Goal: Task Accomplishment & Management: Complete application form

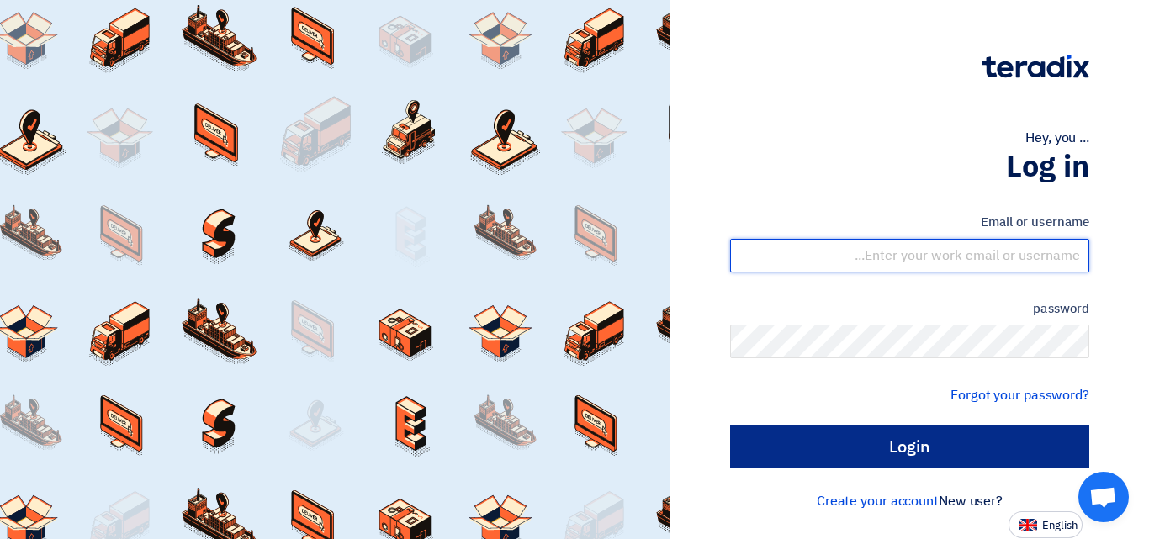
type input "max4@maxicert.com"
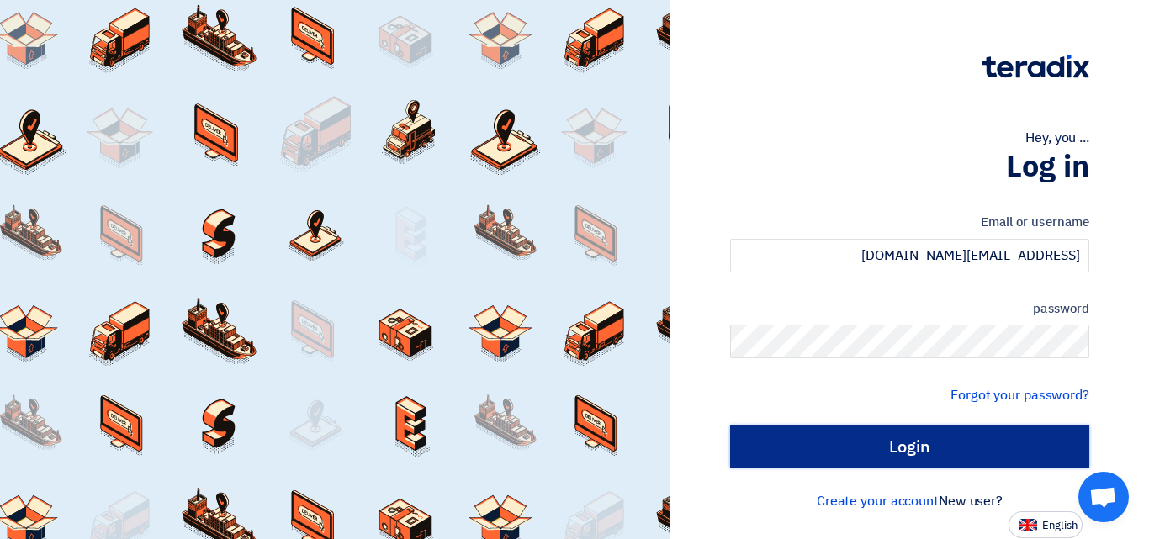
click at [962, 438] on input "Login" at bounding box center [909, 447] width 359 height 42
type input "Sign in"
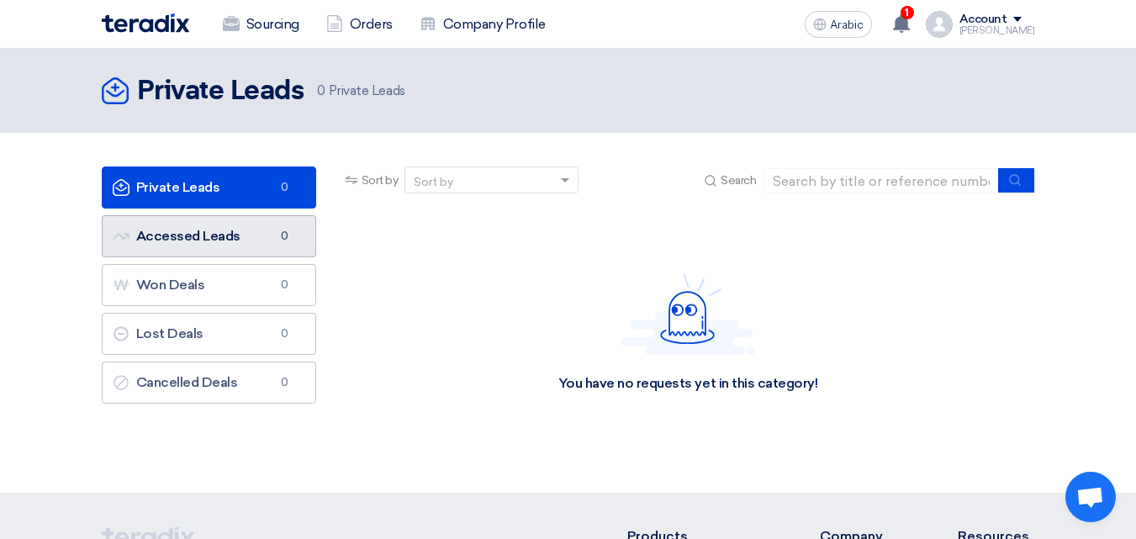
click at [246, 241] on link "Accessed Leads Accessed Leads 0" at bounding box center [209, 236] width 214 height 42
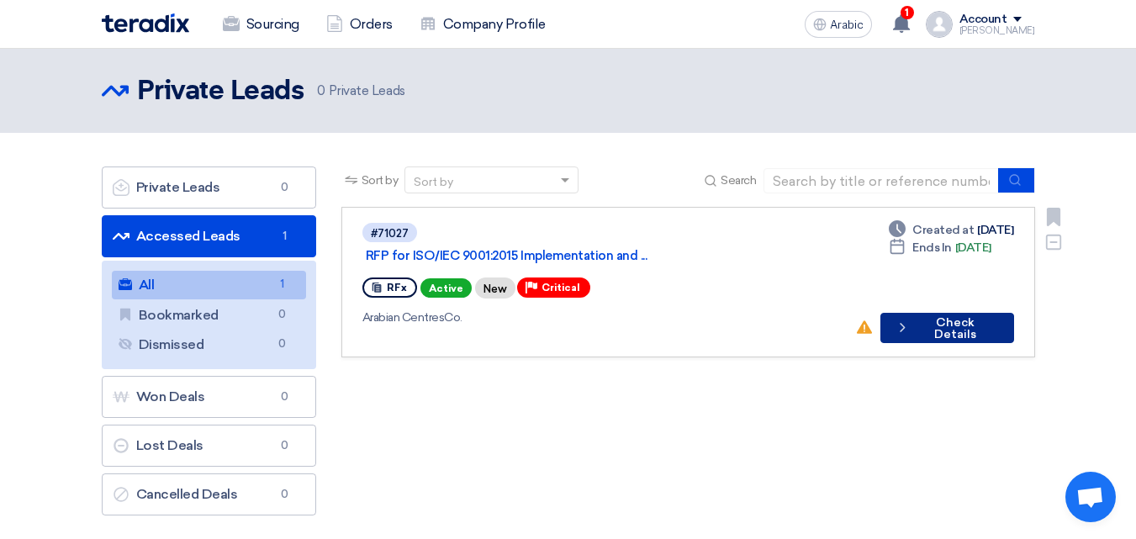
click at [951, 314] on button "Check details Check Details" at bounding box center [947, 328] width 133 height 30
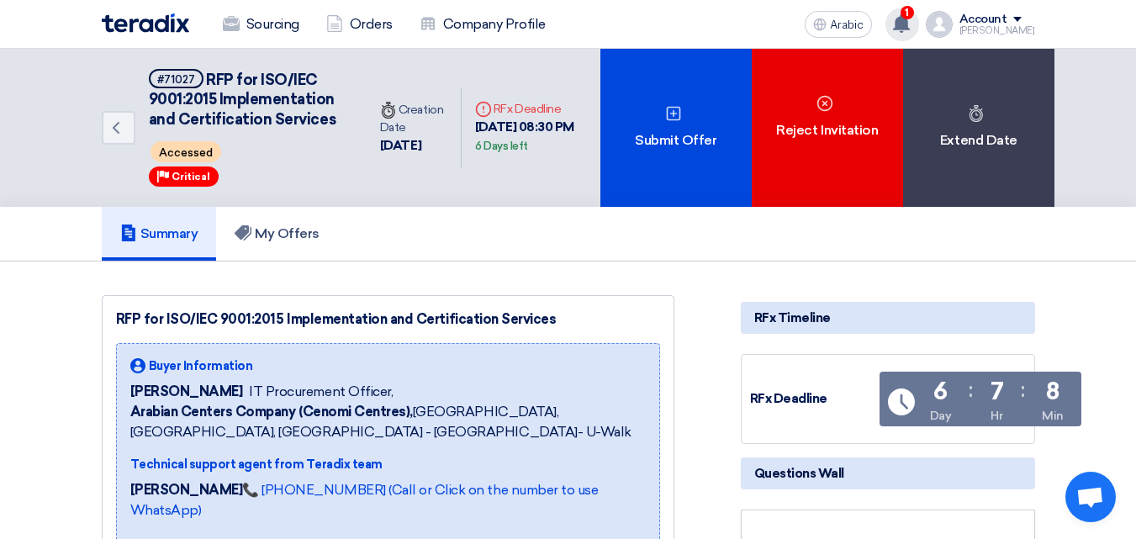
click at [911, 27] on icon at bounding box center [901, 23] width 19 height 19
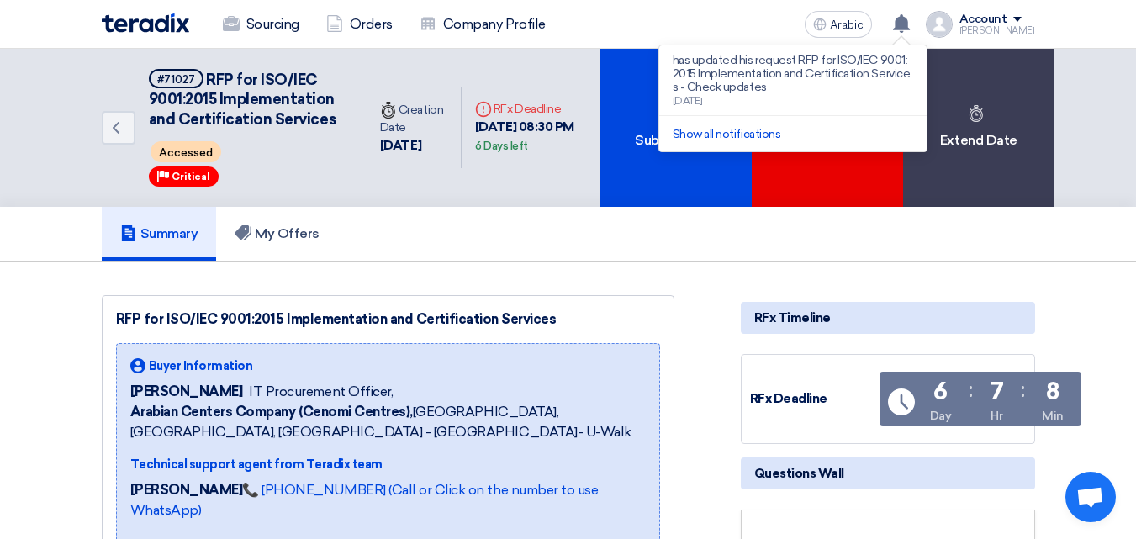
click at [595, 254] on div "Summary My Offers" at bounding box center [569, 234] width 934 height 54
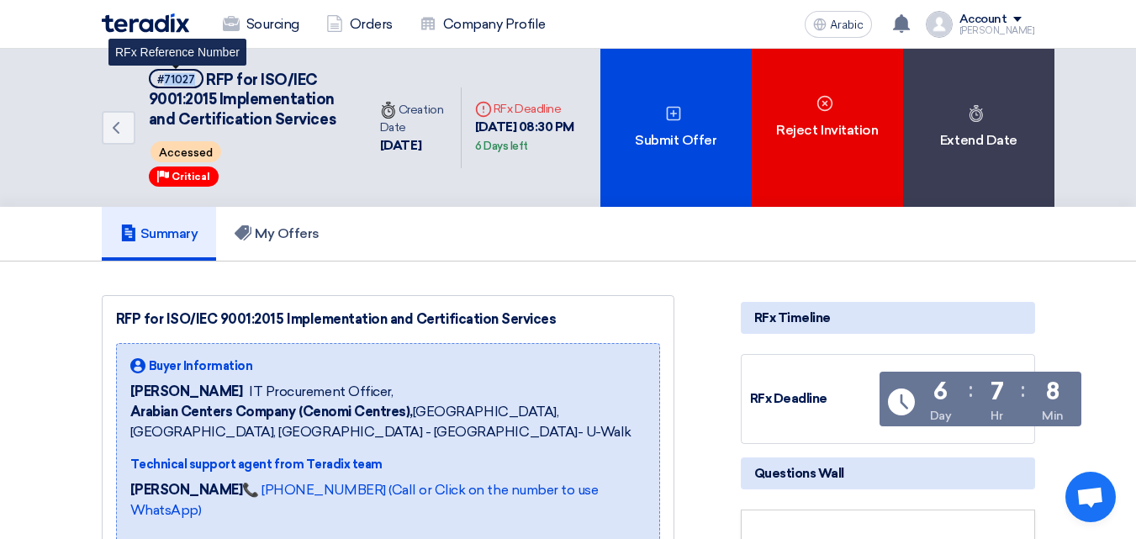
drag, startPoint x: 165, startPoint y: 77, endPoint x: 196, endPoint y: 77, distance: 31.1
click at [196, 77] on span "#71027" at bounding box center [176, 78] width 55 height 19
copy font "71027"
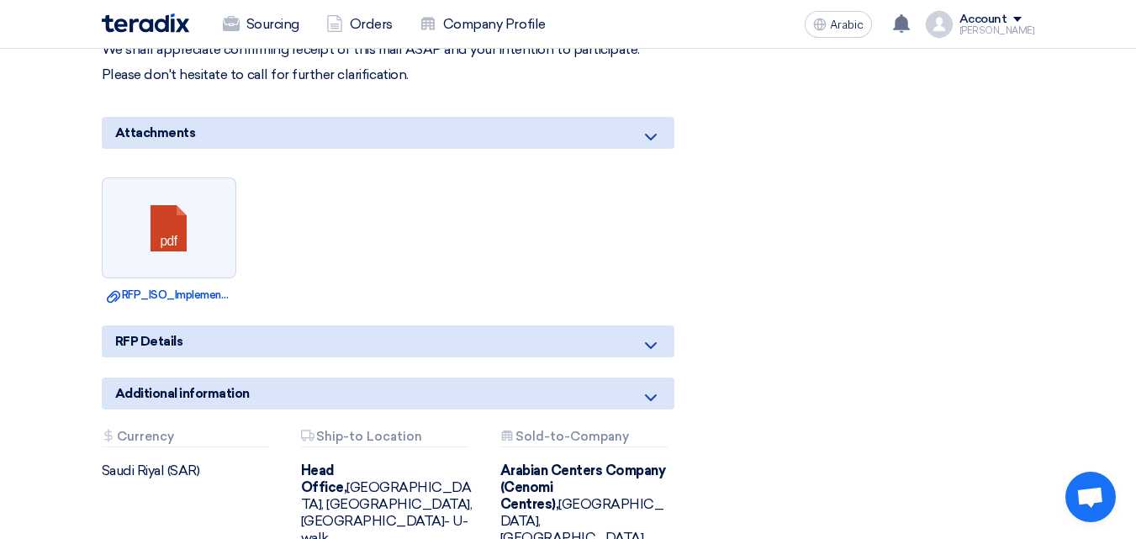
scroll to position [1009, 0]
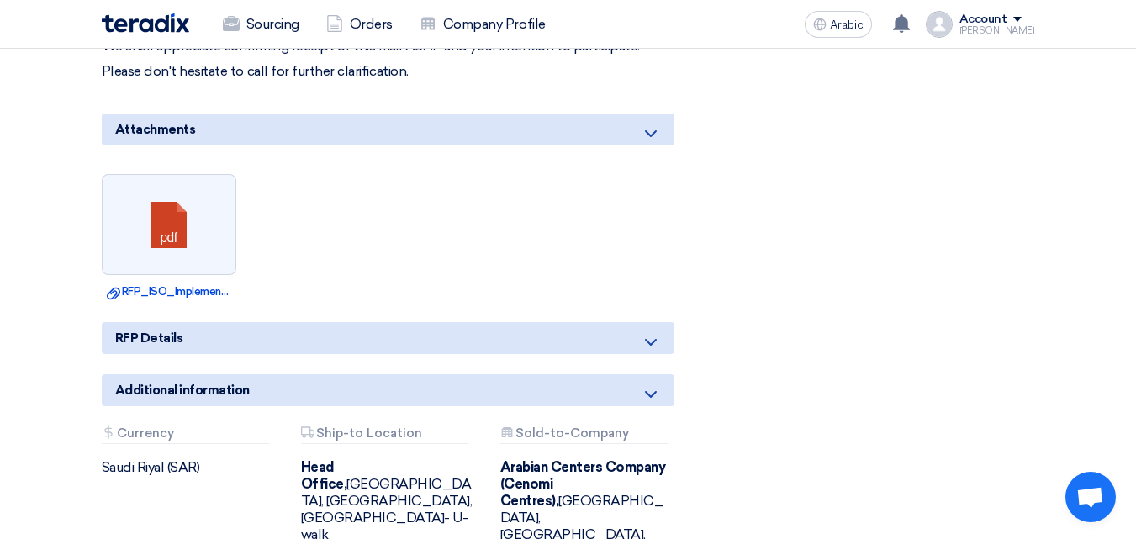
click at [303, 335] on div "RFP Details" at bounding box center [388, 338] width 573 height 32
click at [348, 384] on div "Additional information" at bounding box center [388, 390] width 573 height 32
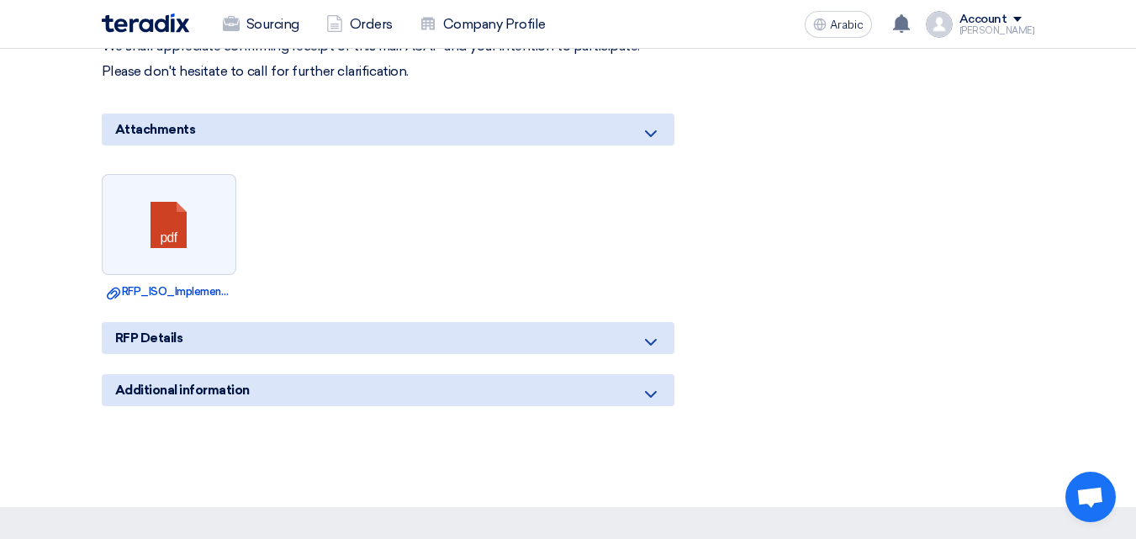
click at [365, 378] on div "Additional information" at bounding box center [388, 390] width 573 height 32
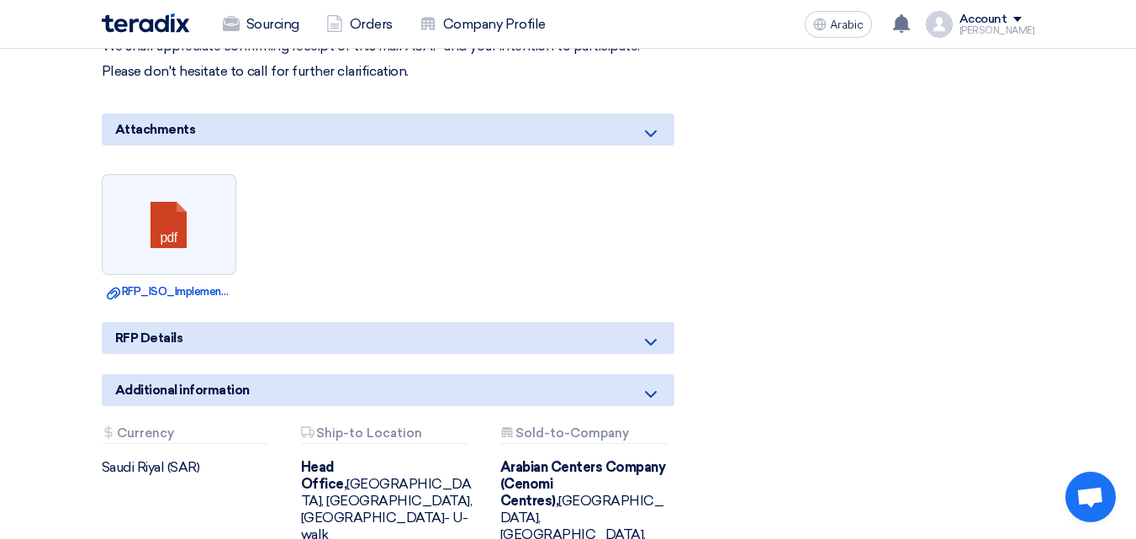
click at [366, 334] on div "RFP Details" at bounding box center [388, 338] width 573 height 32
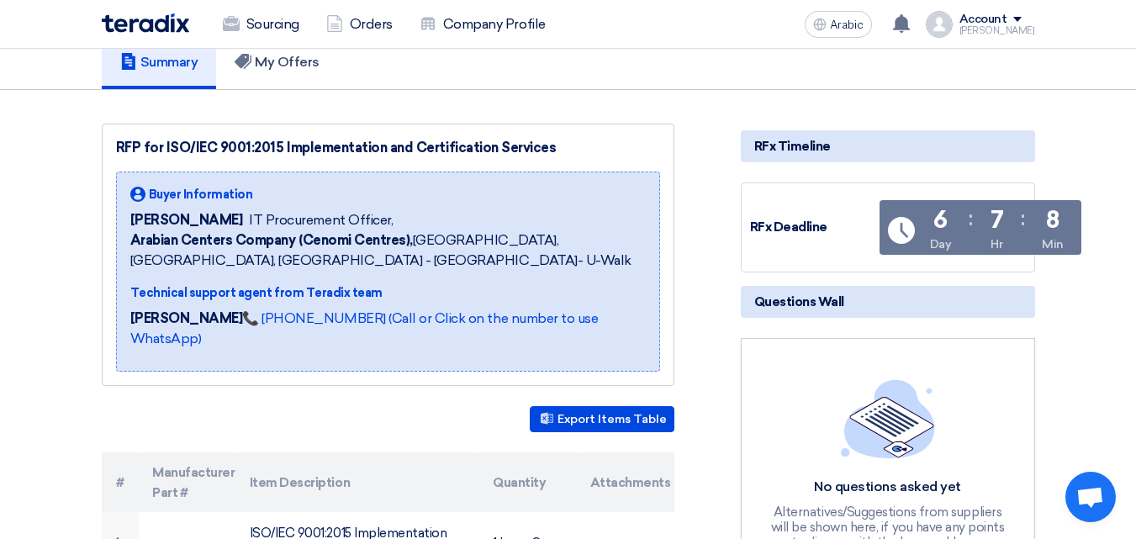
scroll to position [168, 0]
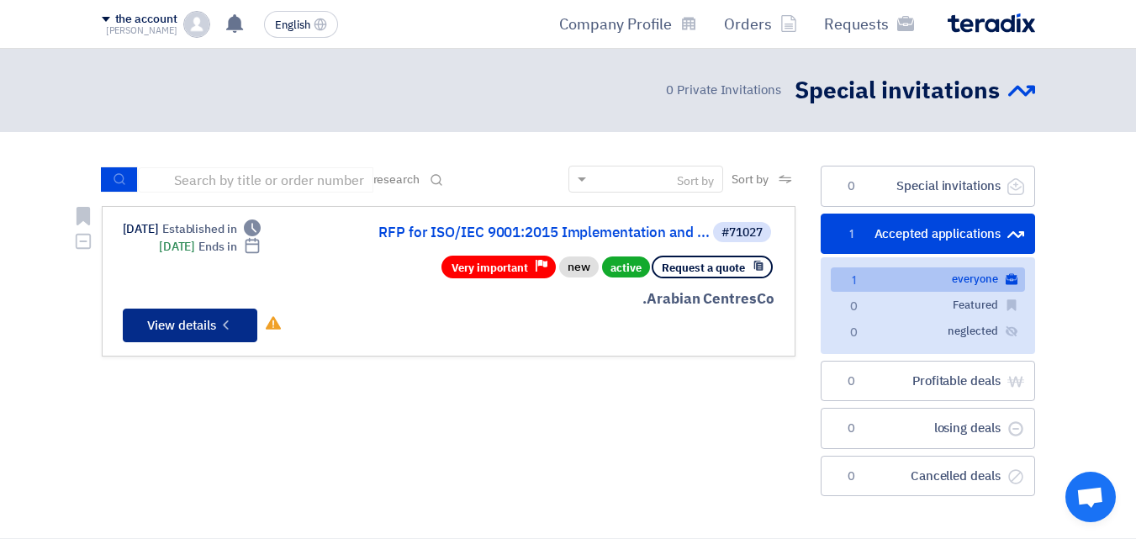
click at [202, 326] on font "View details" at bounding box center [181, 325] width 69 height 19
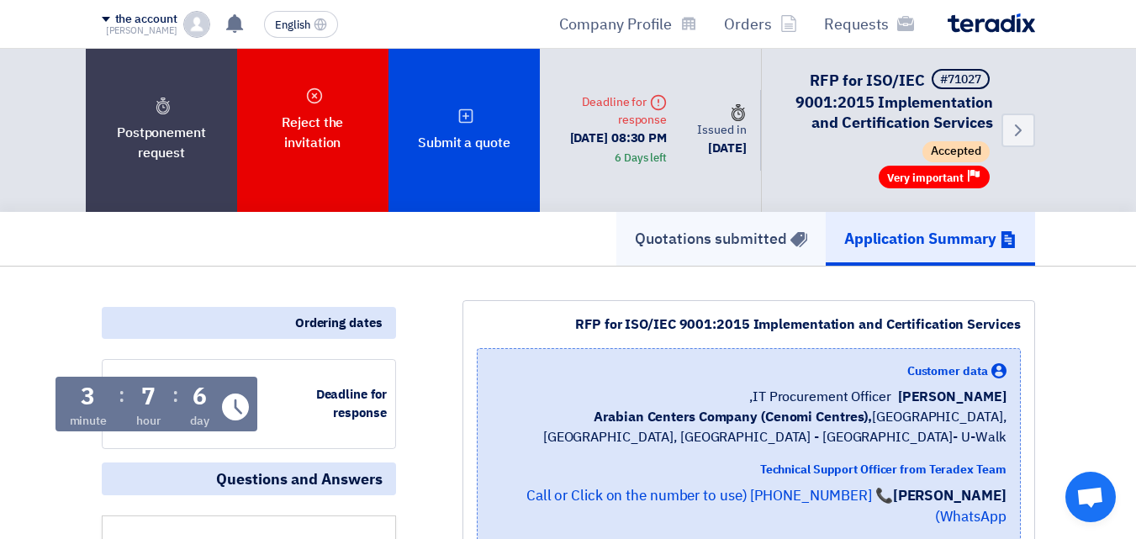
click at [690, 250] on font "Quotations submitted" at bounding box center [711, 238] width 152 height 23
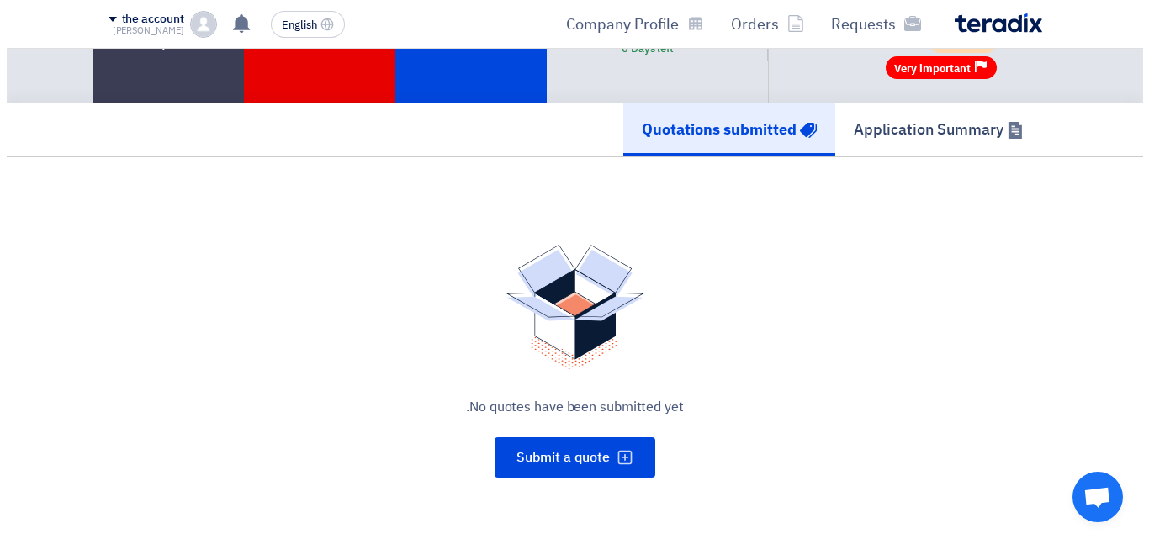
scroll to position [168, 0]
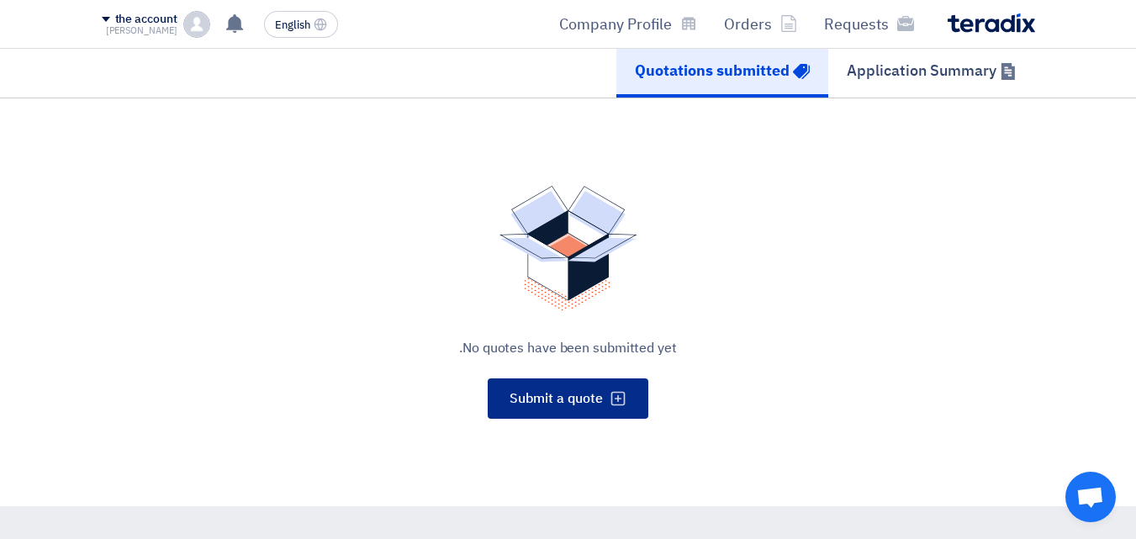
click at [601, 409] on font "Submit a quote" at bounding box center [556, 399] width 93 height 20
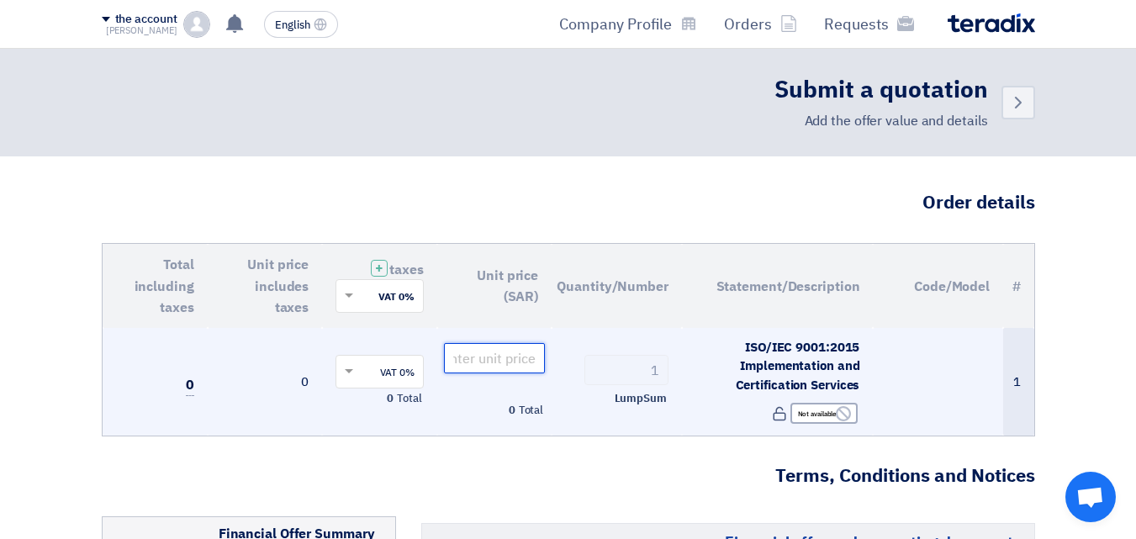
click at [469, 359] on input "number" at bounding box center [495, 358] width 102 height 30
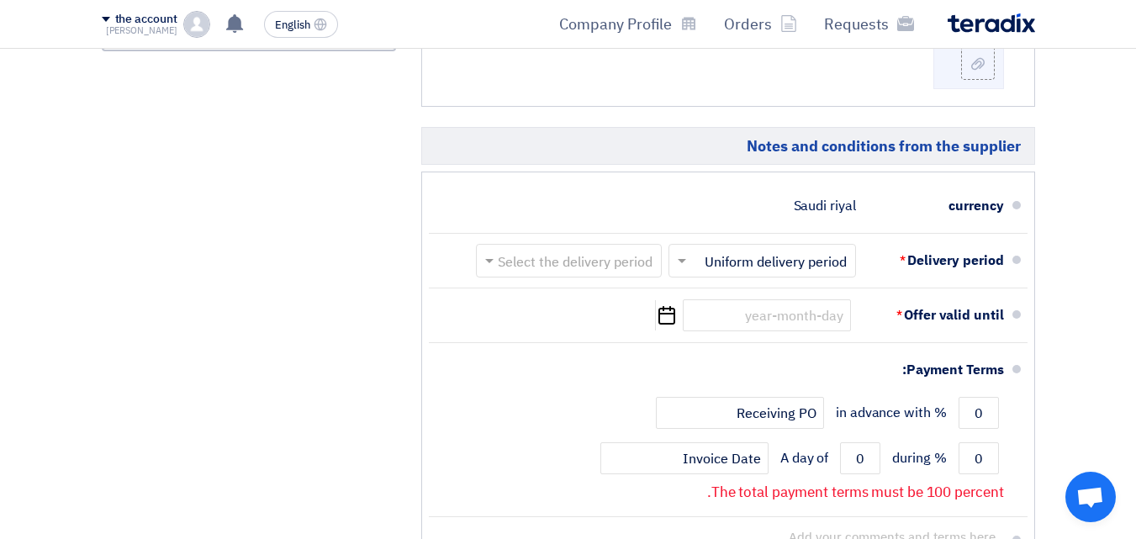
scroll to position [841, 0]
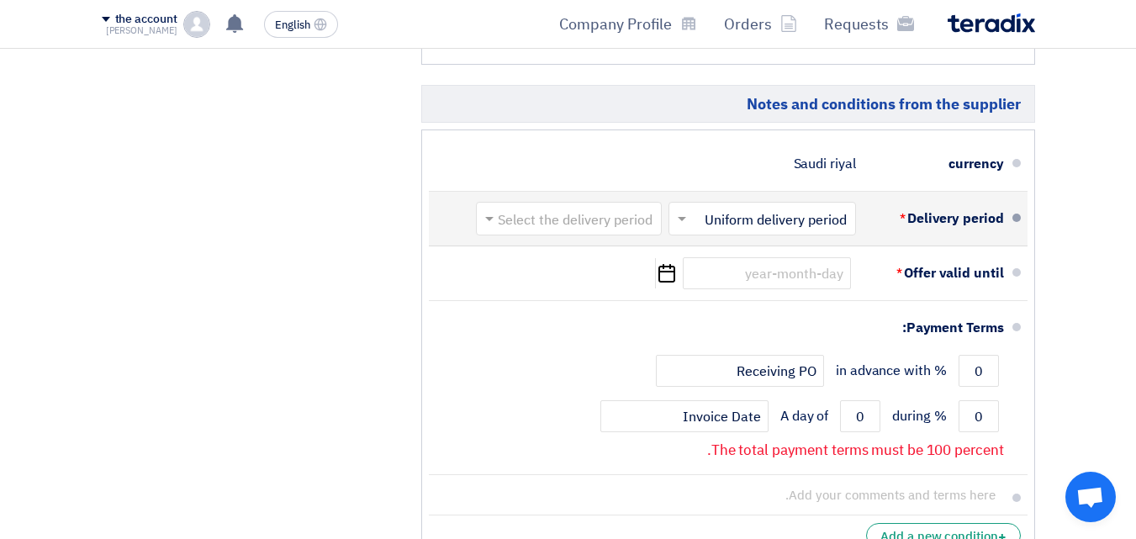
click at [703, 223] on input "text" at bounding box center [758, 221] width 179 height 24
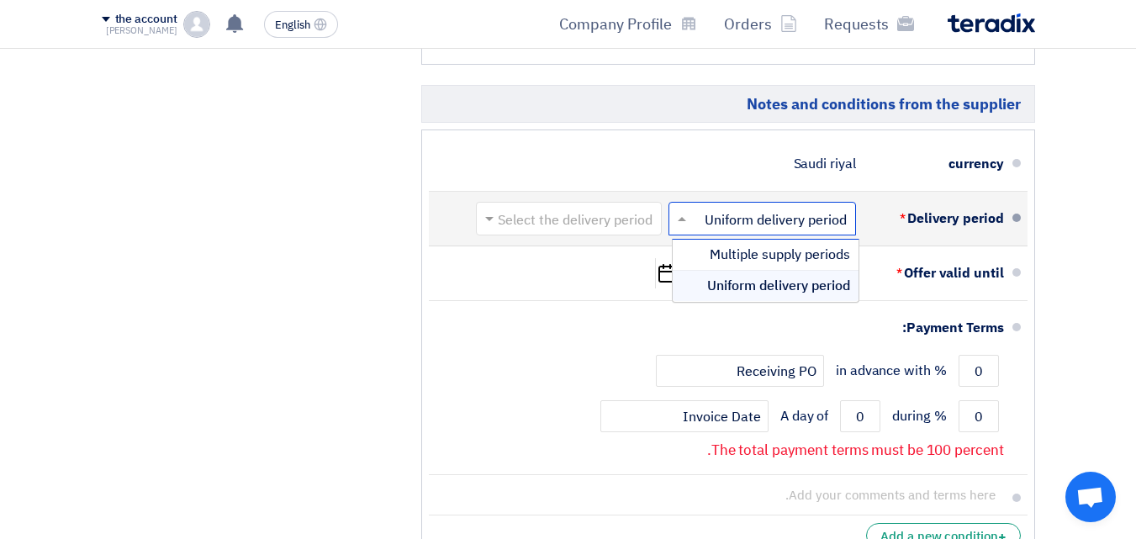
click at [703, 223] on input "text" at bounding box center [758, 221] width 179 height 24
click at [609, 214] on input "text" at bounding box center [565, 221] width 177 height 24
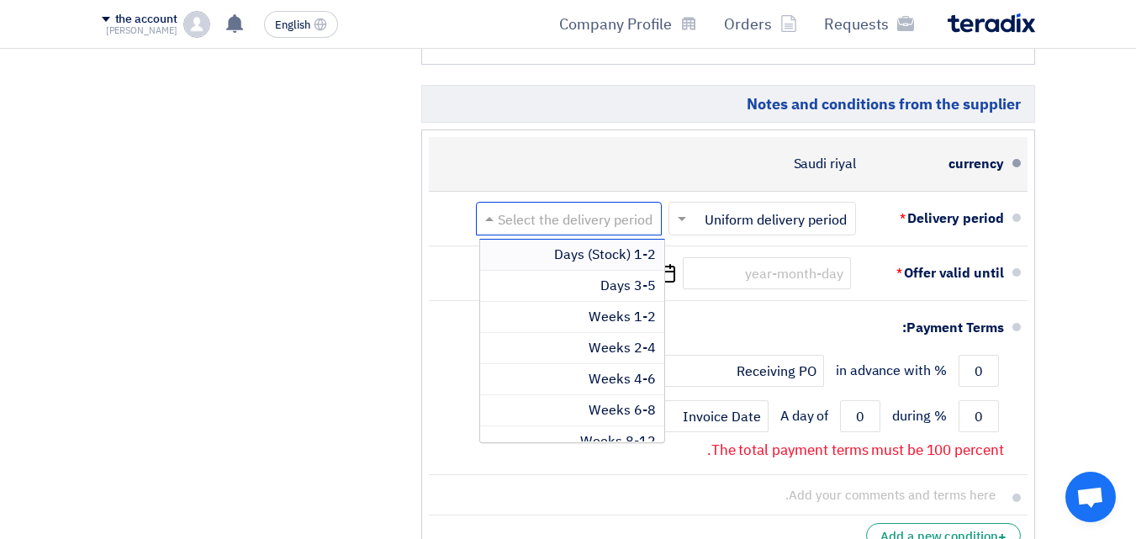
click at [676, 147] on div "currency [GEOGRAPHIC_DATA]" at bounding box center [723, 164] width 562 height 40
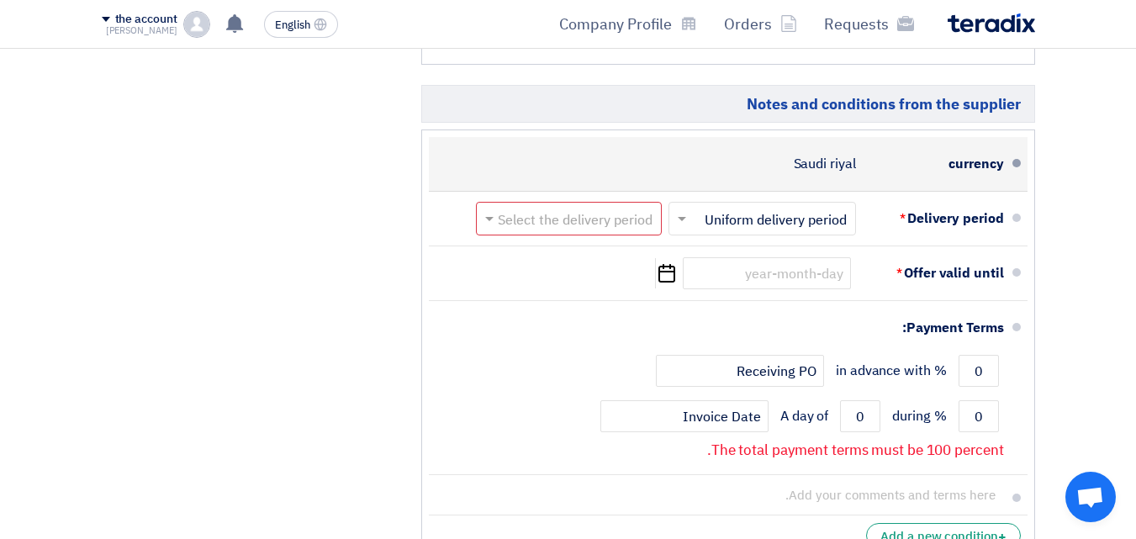
click at [885, 162] on div "currency" at bounding box center [937, 164] width 135 height 40
click at [851, 172] on font "Saudi riyal" at bounding box center [825, 164] width 62 height 20
click at [996, 167] on font "currency" at bounding box center [976, 164] width 55 height 20
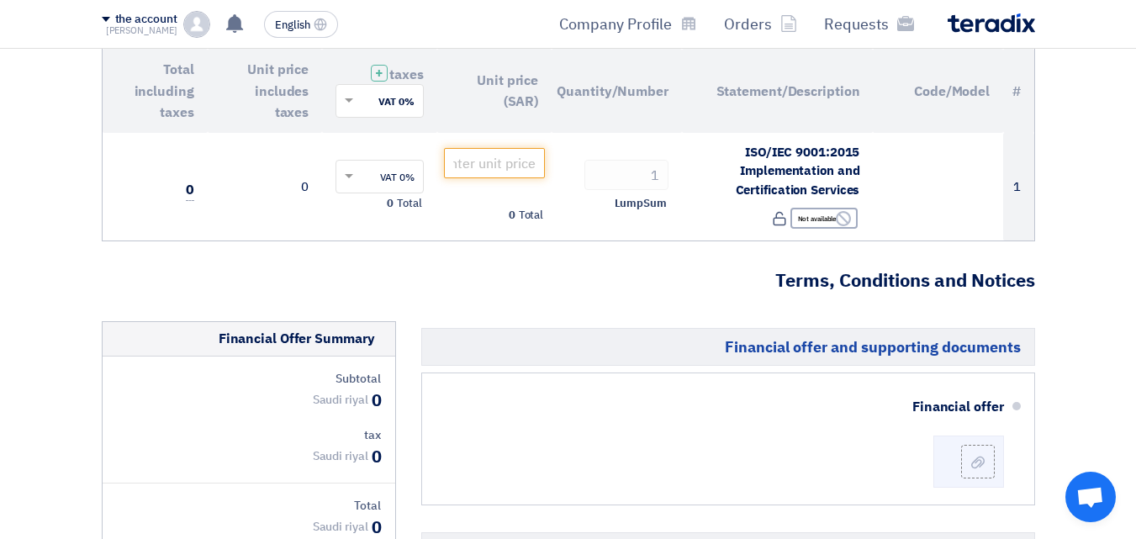
scroll to position [252, 0]
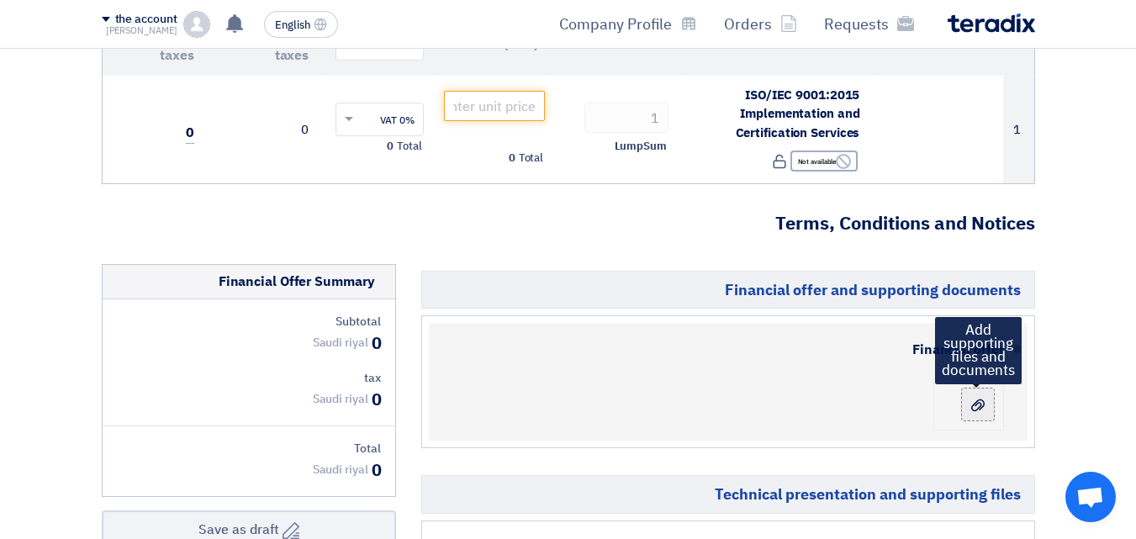
click at [975, 407] on icon at bounding box center [977, 405] width 13 height 13
click at [0, 0] on input "file" at bounding box center [0, 0] width 0 height 0
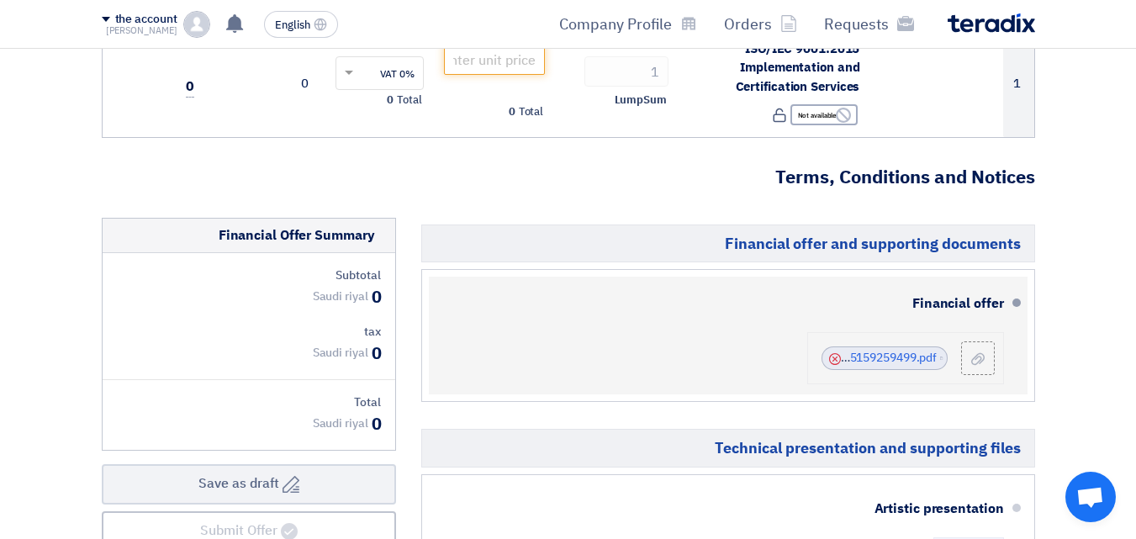
scroll to position [336, 0]
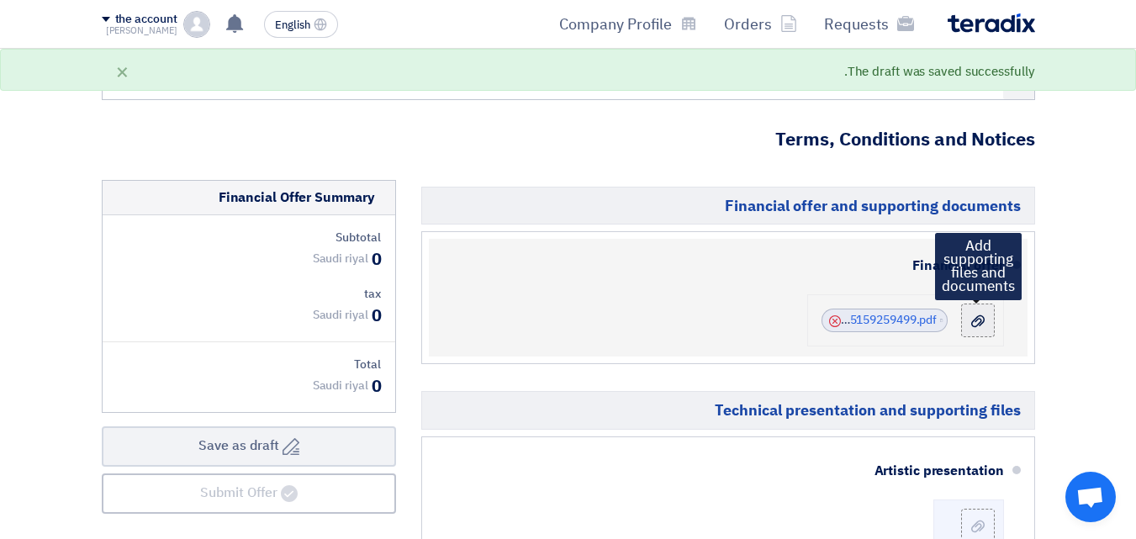
click at [969, 324] on div at bounding box center [978, 320] width 20 height 17
click at [0, 0] on input "file" at bounding box center [0, 0] width 0 height 0
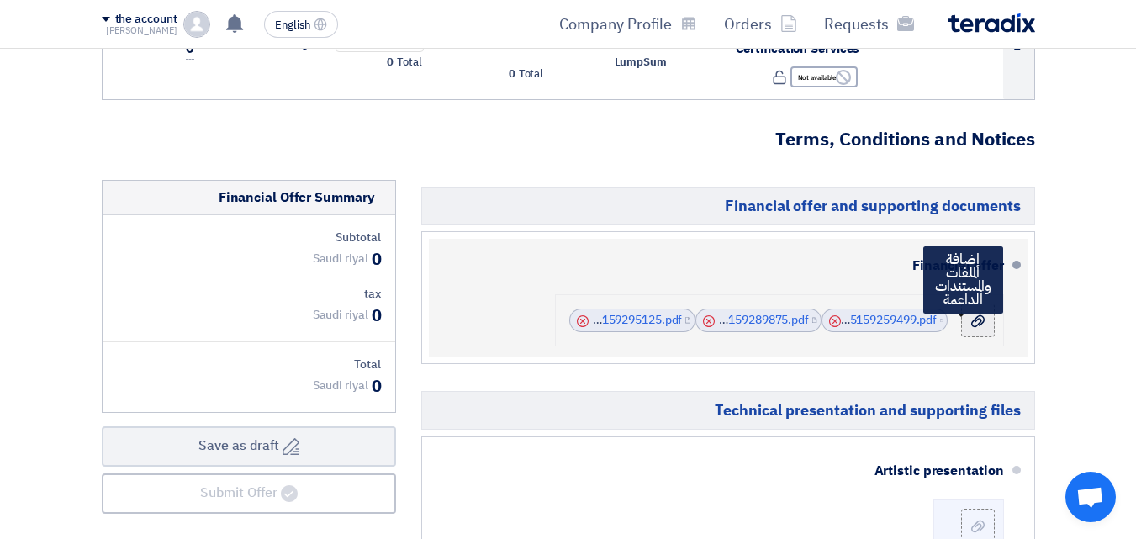
click at [987, 320] on div at bounding box center [978, 320] width 20 height 17
click at [0, 0] on input "file" at bounding box center [0, 0] width 0 height 0
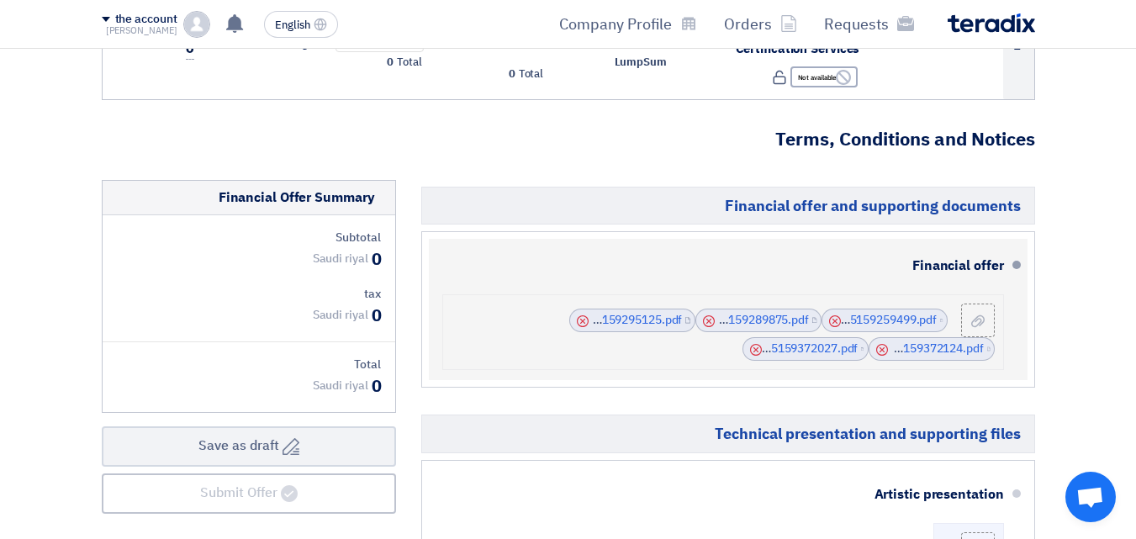
click at [708, 320] on use at bounding box center [709, 321] width 12 height 12
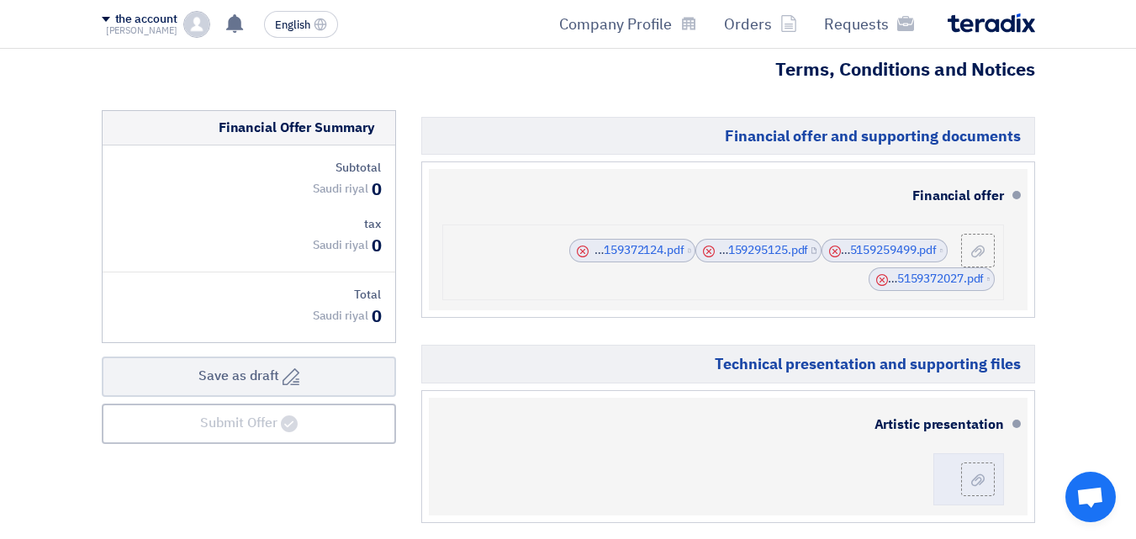
scroll to position [505, 0]
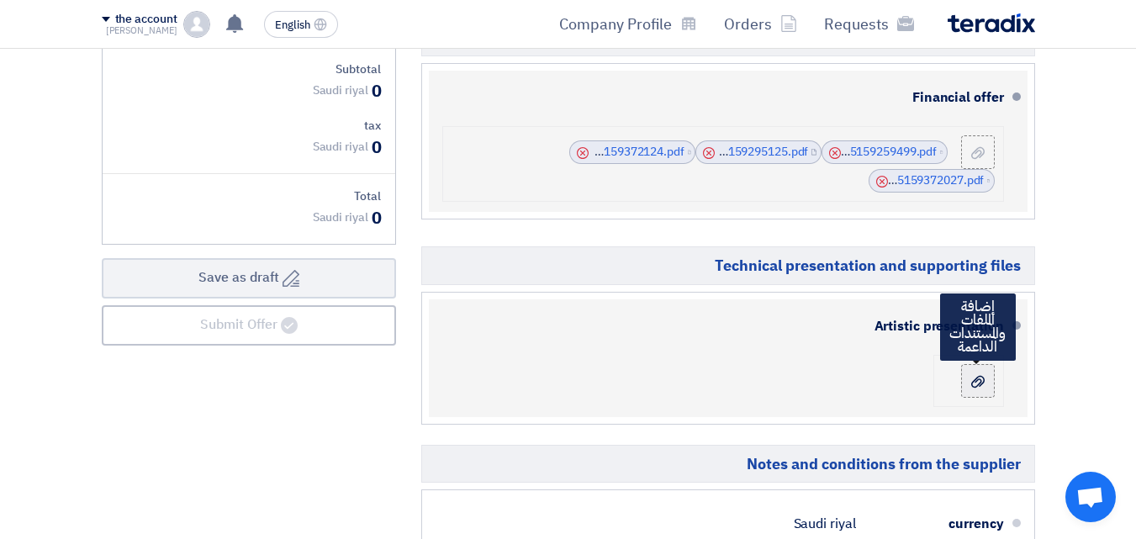
click at [980, 389] on div at bounding box center [978, 381] width 20 height 17
click at [0, 0] on input "file" at bounding box center [0, 0] width 0 height 0
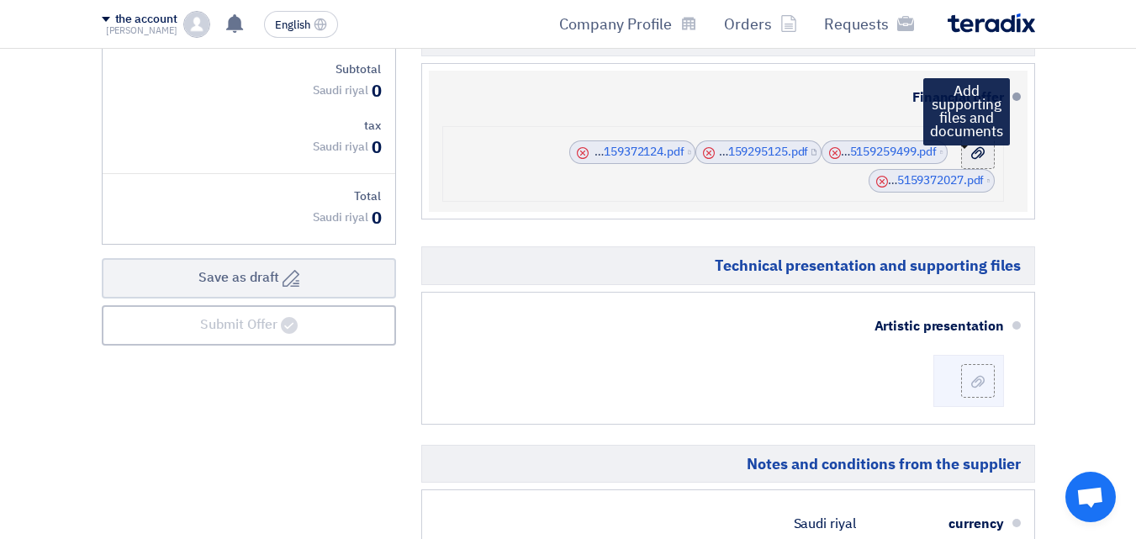
click at [989, 153] on label at bounding box center [978, 152] width 34 height 34
click at [0, 0] on input "file" at bounding box center [0, 0] width 0 height 0
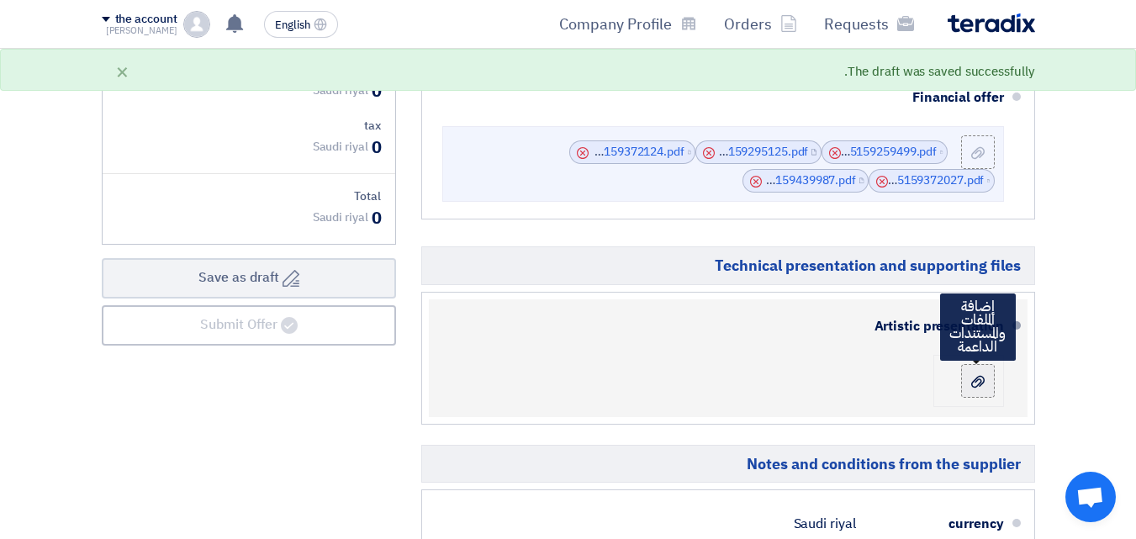
click at [975, 381] on icon at bounding box center [977, 381] width 13 height 13
click at [0, 0] on input "file" at bounding box center [0, 0] width 0 height 0
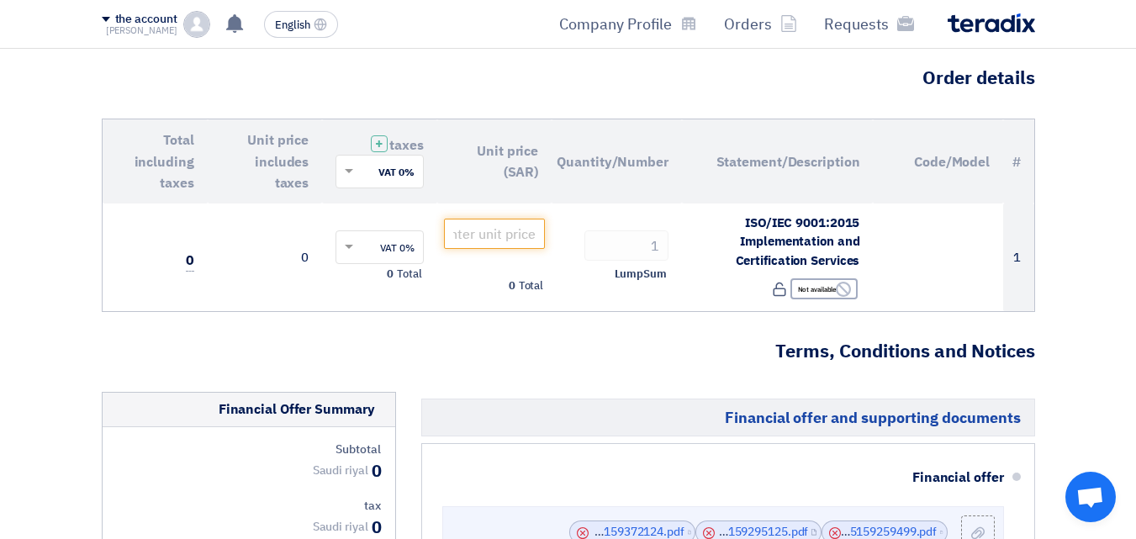
scroll to position [84, 0]
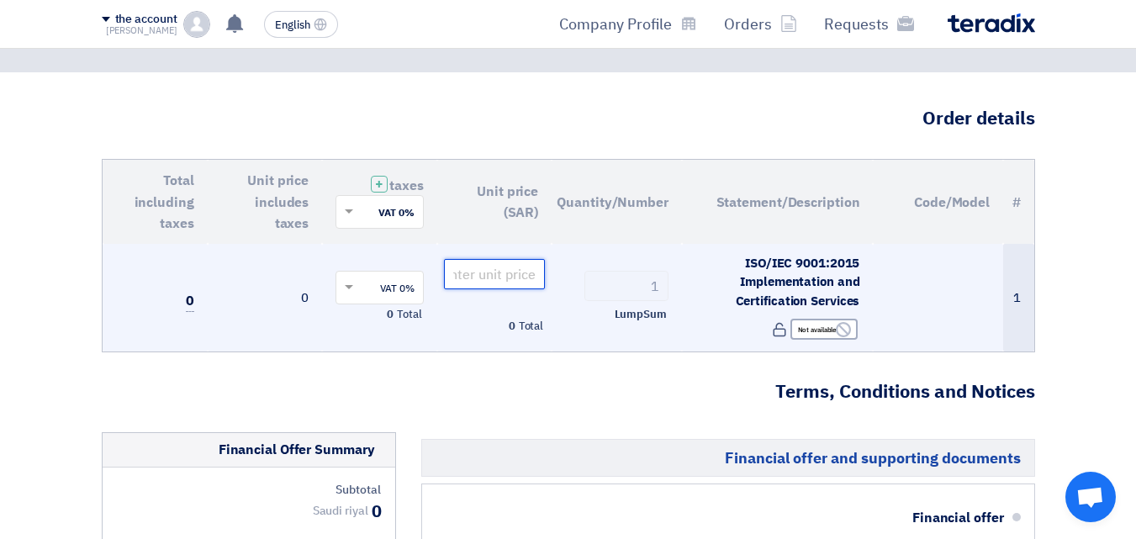
click at [511, 275] on input "number" at bounding box center [495, 274] width 102 height 30
